Goal: Task Accomplishment & Management: Manage account settings

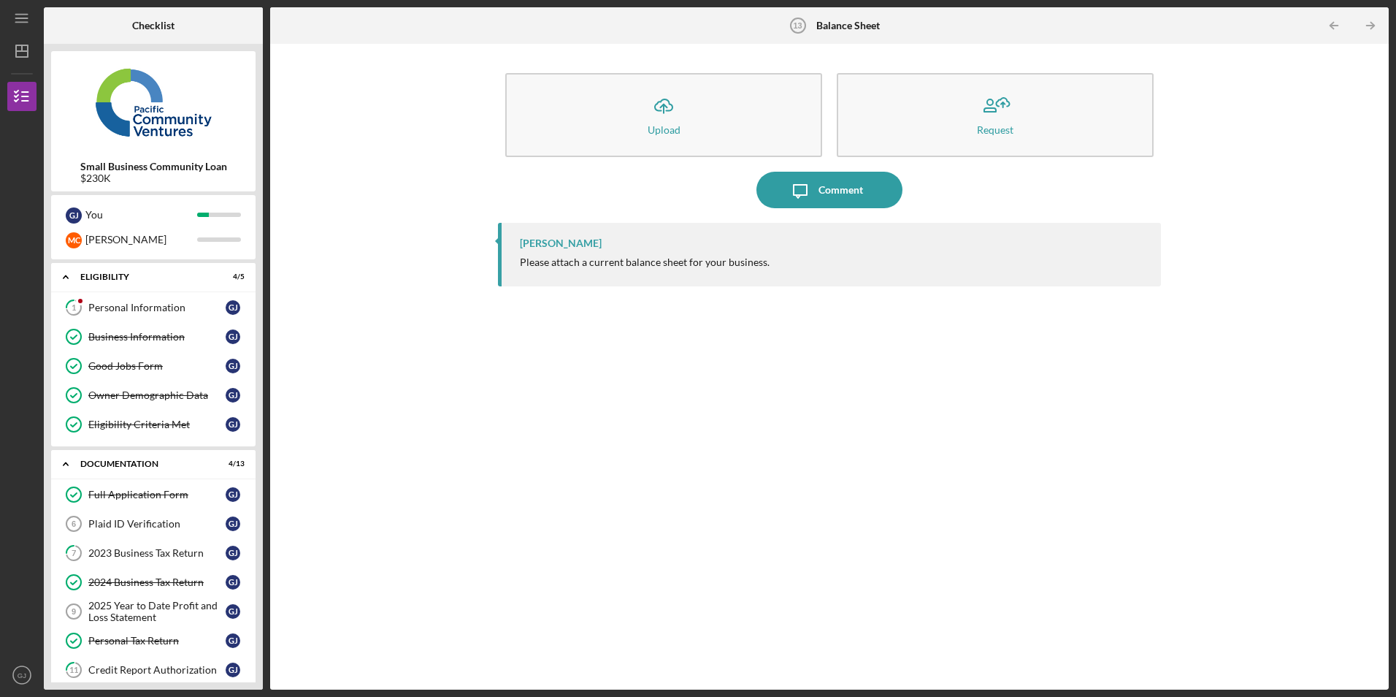
scroll to position [292, 0]
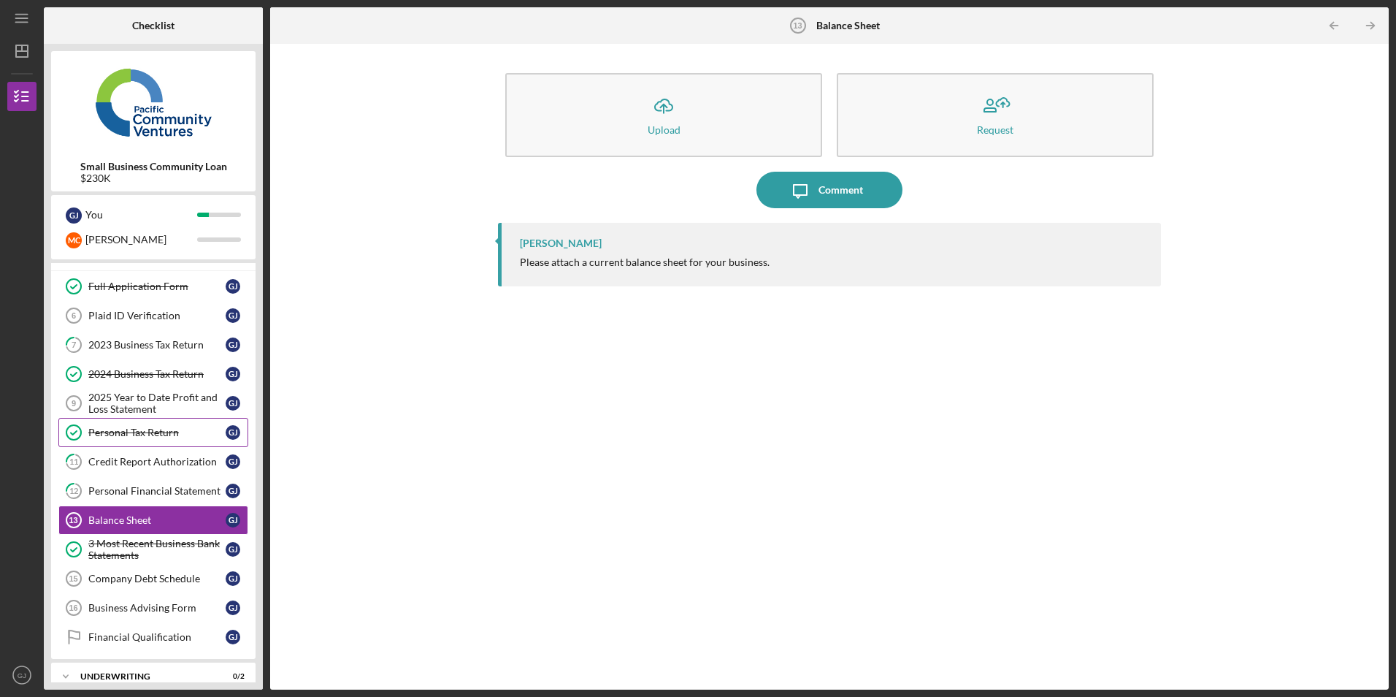
scroll to position [258, 0]
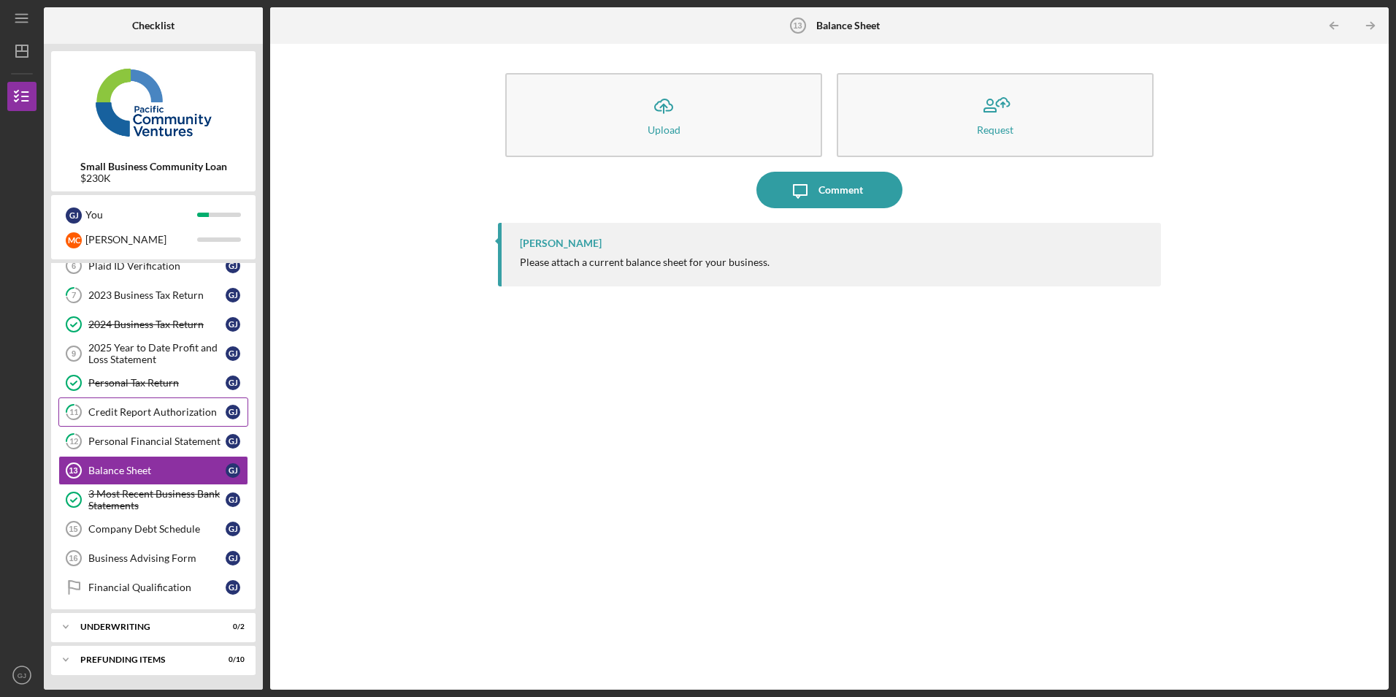
click at [159, 410] on div "Credit Report Authorization" at bounding box center [156, 412] width 137 height 12
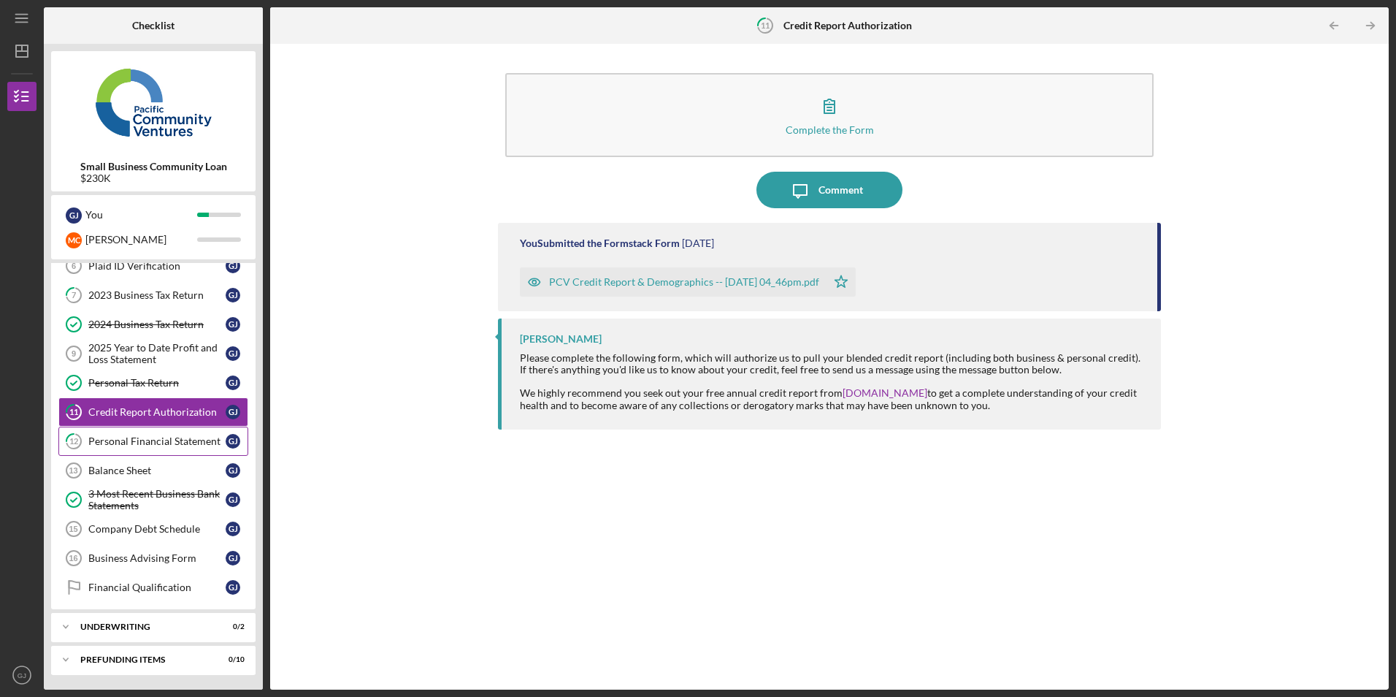
click at [142, 429] on link "12 Personal Financial Statement G J" at bounding box center [153, 440] width 190 height 29
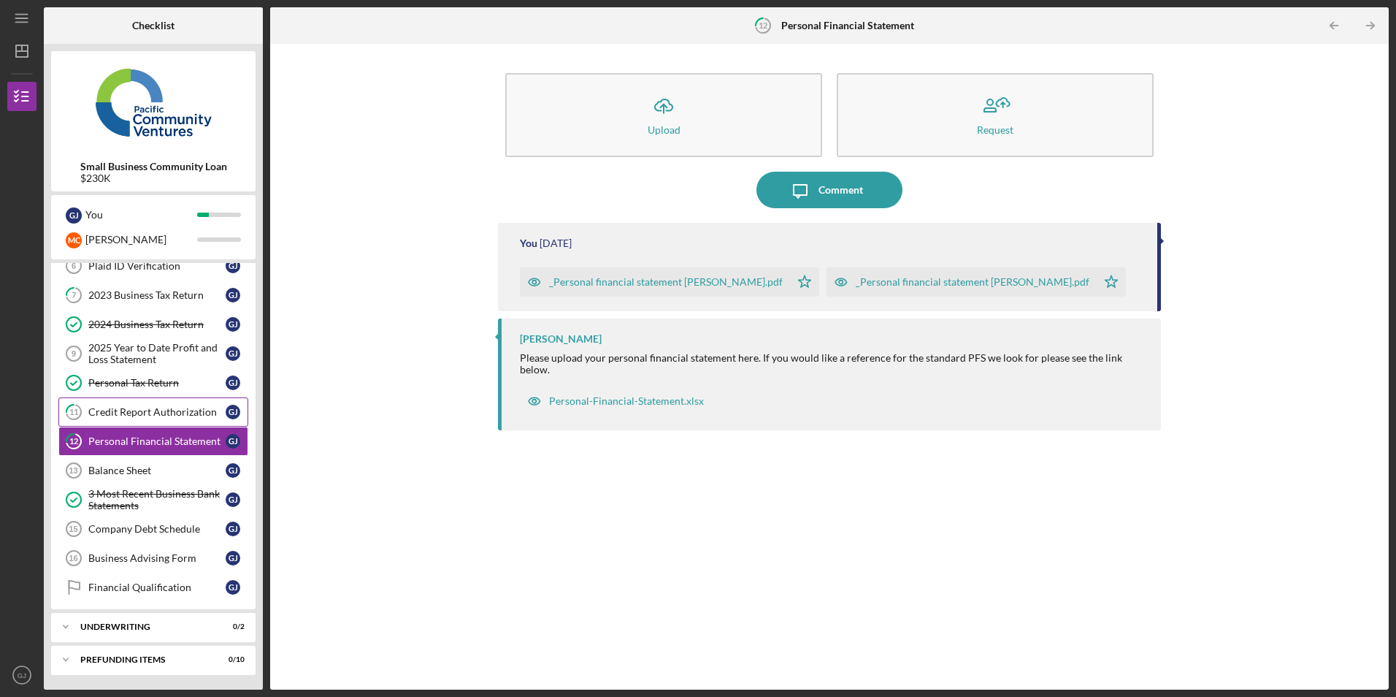
click at [150, 413] on div "Credit Report Authorization" at bounding box center [156, 412] width 137 height 12
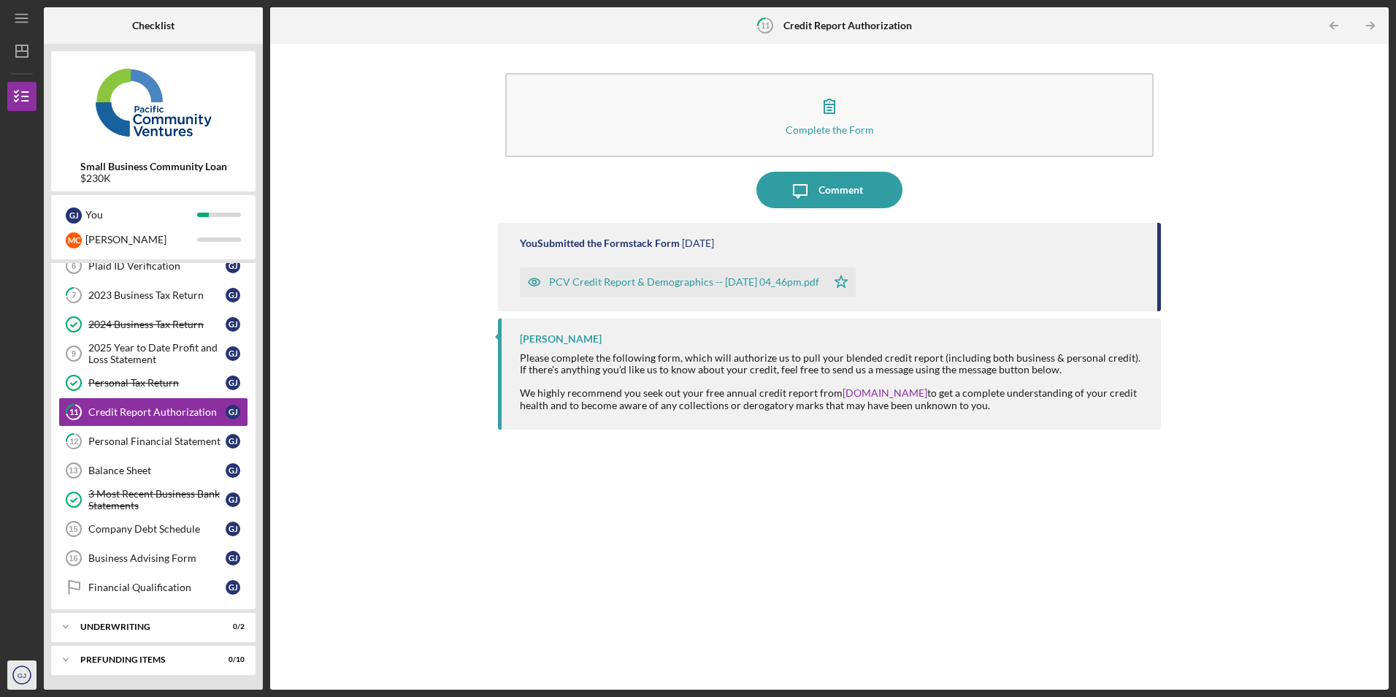
drag, startPoint x: 24, startPoint y: 678, endPoint x: 27, endPoint y: 657, distance: 21.4
click at [24, 678] on text "GJ" at bounding box center [22, 675] width 9 height 8
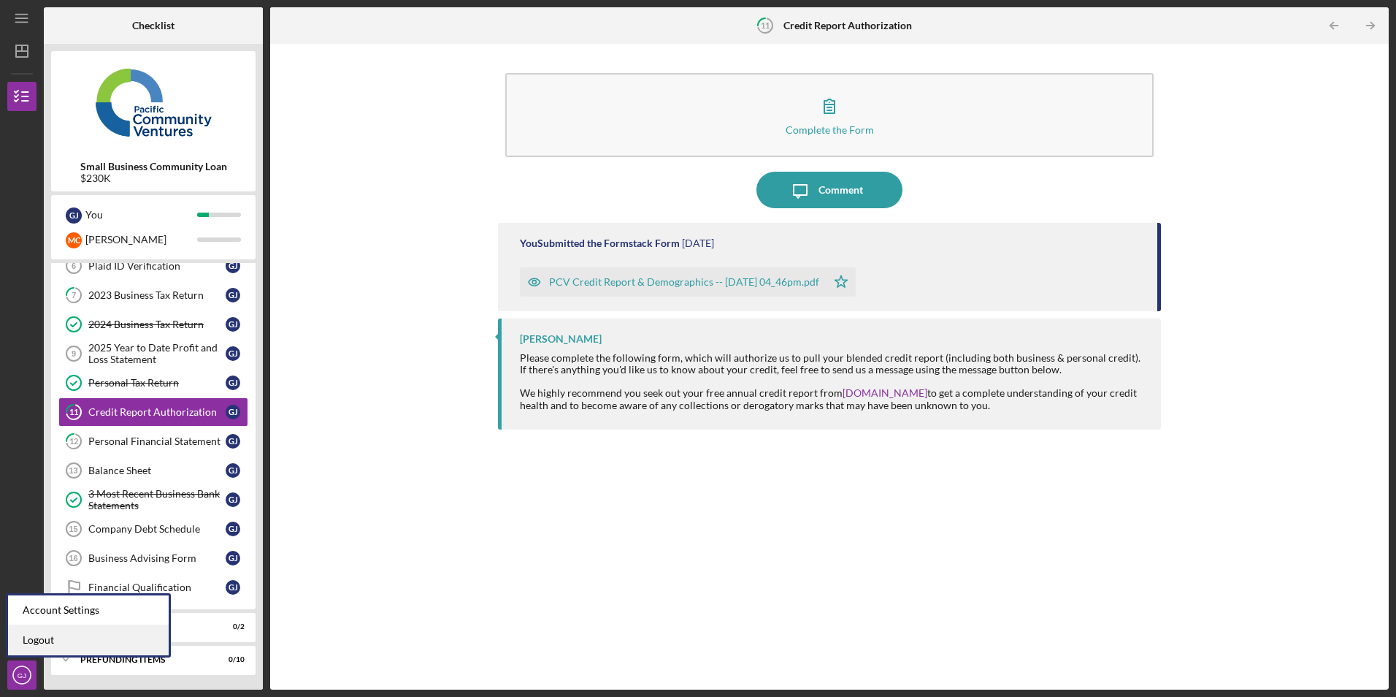
click at [29, 637] on link "Logout" at bounding box center [88, 640] width 161 height 30
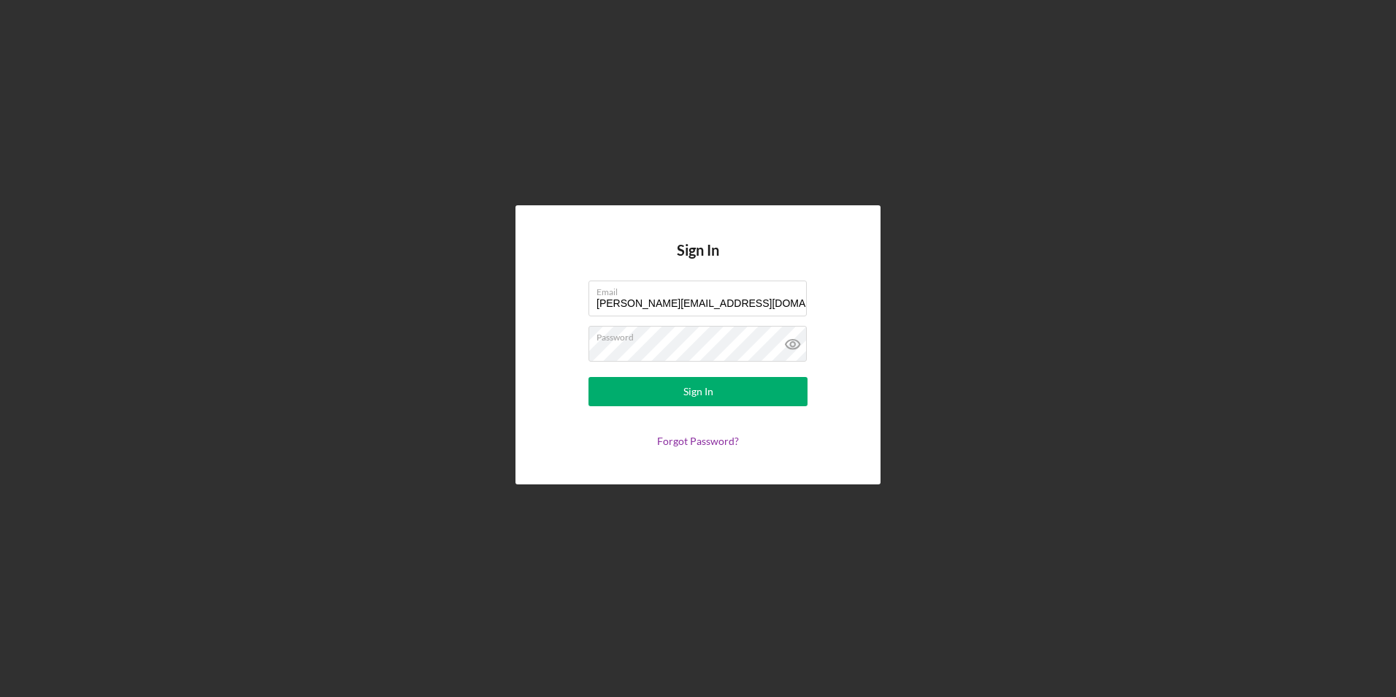
drag, startPoint x: 769, startPoint y: 302, endPoint x: 261, endPoint y: 262, distance: 509.1
click at [261, 262] on div "Sign In Email genaro@tacoslos3hermanos.com Password Sign In Forgot Password?" at bounding box center [698, 344] width 1382 height 689
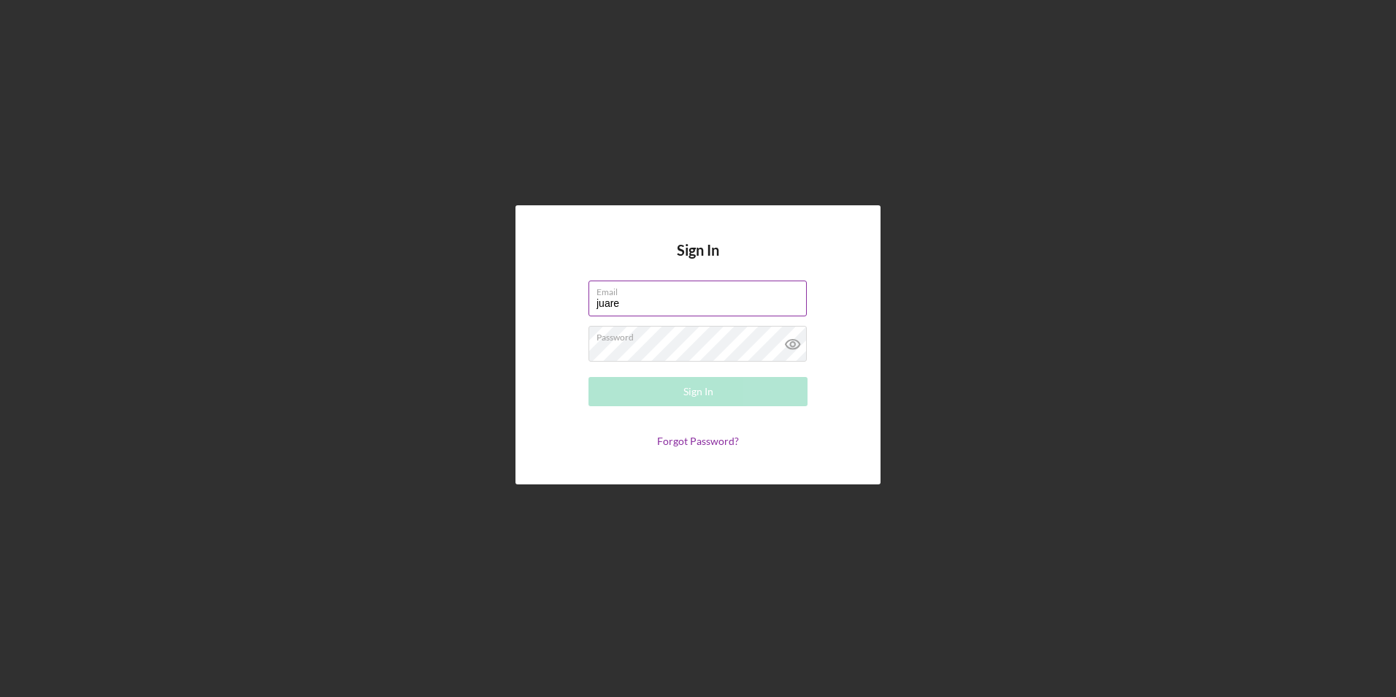
click at [648, 308] on input "juare" at bounding box center [698, 297] width 218 height 35
type input "juarezgenaro1234@gmail.com"
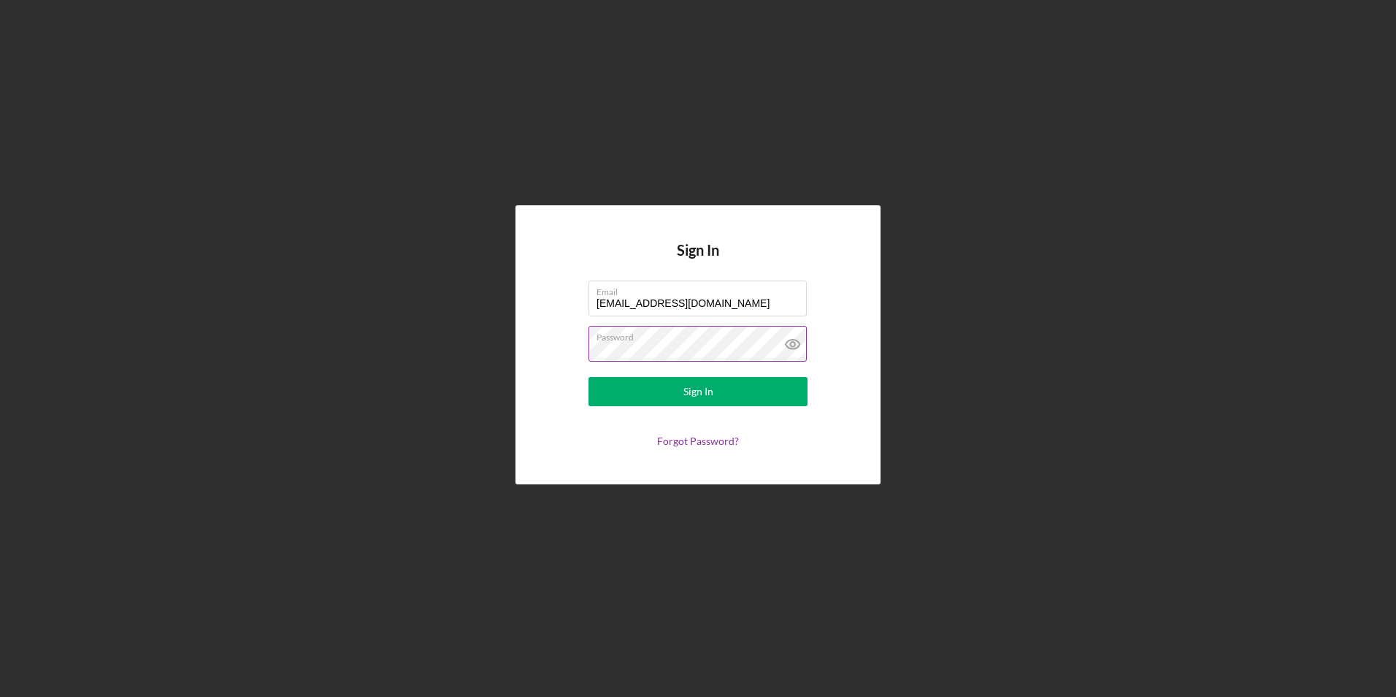
click at [791, 344] on icon at bounding box center [792, 344] width 4 height 4
click at [554, 351] on form "Email juarezgenaro1234@gmail.com Password Sign In Forgot Password?" at bounding box center [698, 363] width 292 height 166
click at [677, 403] on button "Sign In" at bounding box center [698, 391] width 219 height 29
